Goal: Find specific page/section: Locate a particular part of the current website

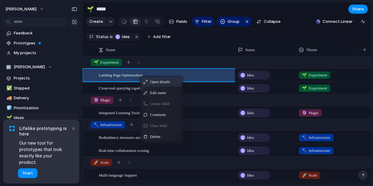
click at [156, 81] on span "Open details" at bounding box center [160, 82] width 20 height 6
